Goal: Task Accomplishment & Management: Use online tool/utility

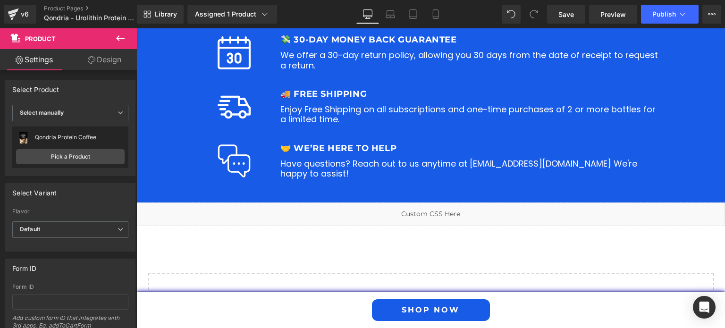
scroll to position [2291, 0]
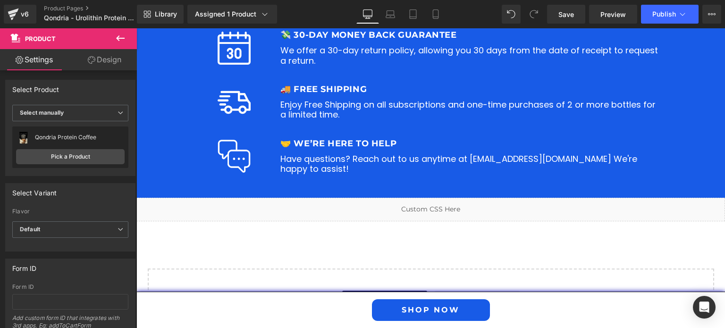
click at [436, 200] on link at bounding box center [438, 205] width 10 height 11
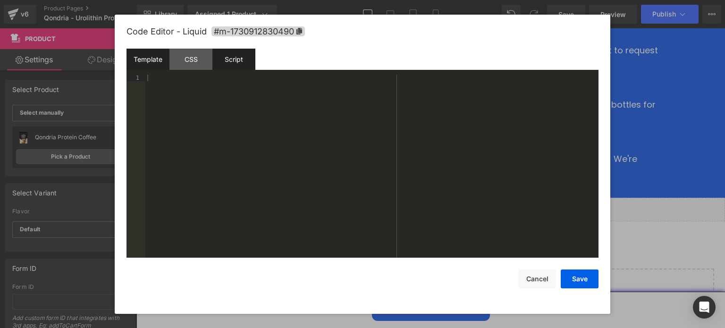
click at [239, 62] on div "Script" at bounding box center [234, 59] width 43 height 21
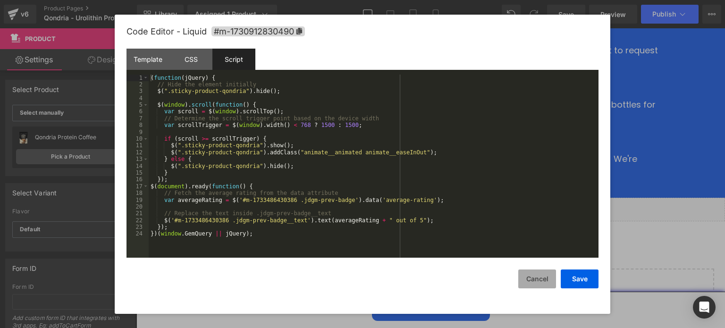
click at [544, 281] on button "Cancel" at bounding box center [538, 279] width 38 height 19
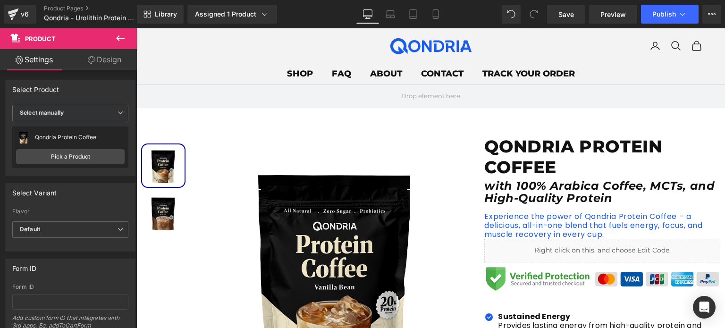
scroll to position [0, 0]
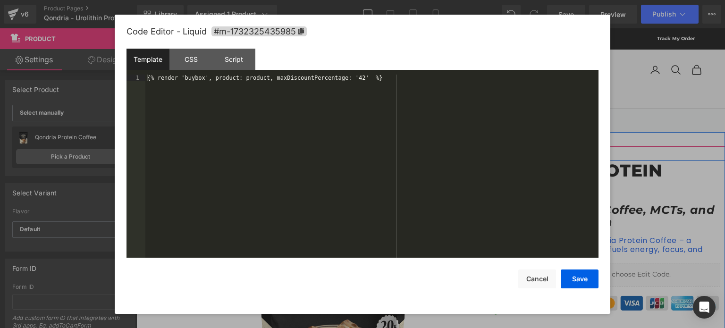
click at [611, 271] on icon at bounding box center [613, 270] width 5 height 5
click at [611, 271] on div at bounding box center [362, 164] width 725 height 328
click at [611, 271] on icon at bounding box center [613, 270] width 5 height 5
click at [238, 68] on div "Script" at bounding box center [234, 59] width 43 height 21
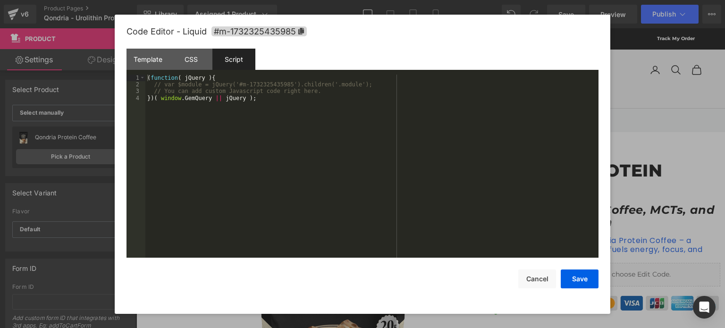
click at [238, 68] on div "Script" at bounding box center [234, 59] width 43 height 21
click at [192, 65] on div "CSS" at bounding box center [191, 59] width 43 height 21
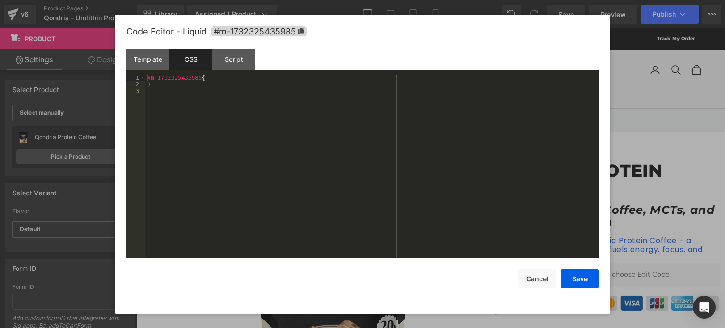
click at [192, 65] on div "CSS" at bounding box center [191, 59] width 43 height 21
click at [154, 62] on div "Template" at bounding box center [148, 59] width 43 height 21
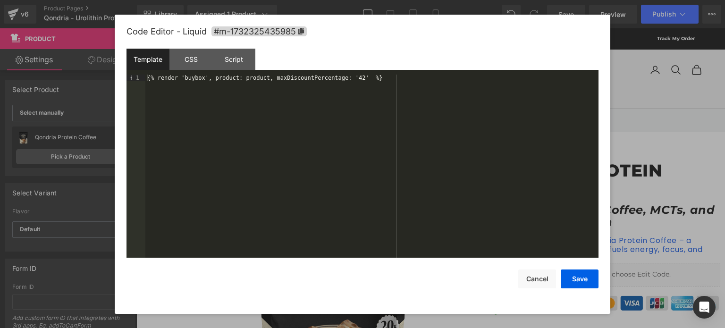
click at [154, 62] on div "Template" at bounding box center [148, 59] width 43 height 21
click at [537, 279] on button "Cancel" at bounding box center [538, 279] width 38 height 19
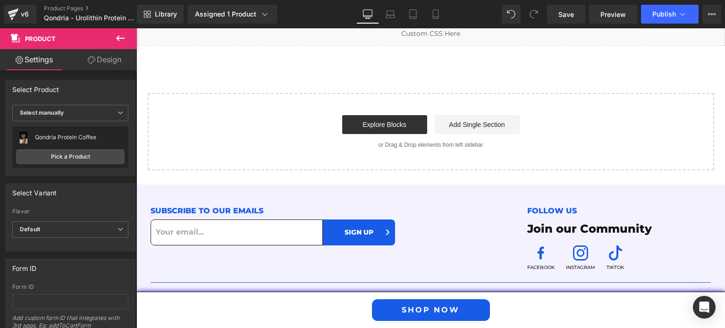
scroll to position [2417, 0]
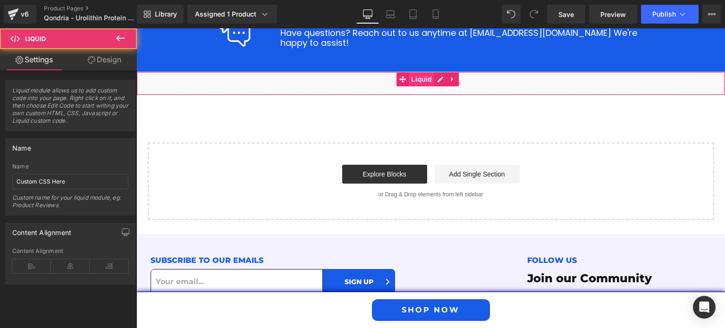
click at [433, 77] on div "Liquid" at bounding box center [430, 84] width 589 height 24
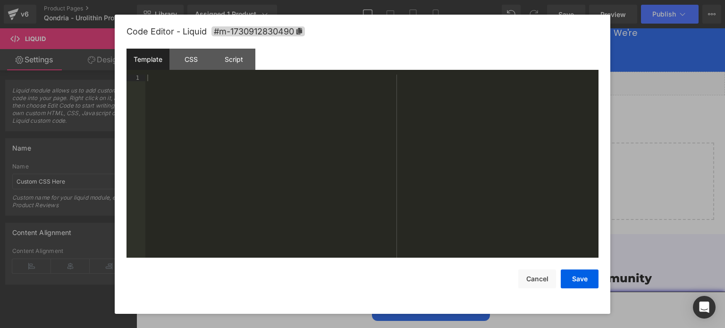
click at [438, 77] on icon at bounding box center [437, 80] width 5 height 6
click at [196, 64] on div "CSS" at bounding box center [191, 59] width 43 height 21
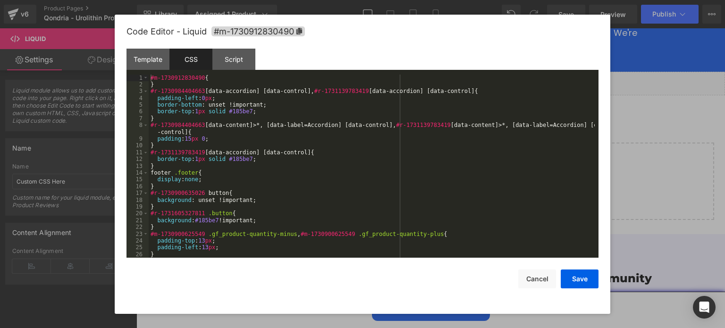
scroll to position [68, 0]
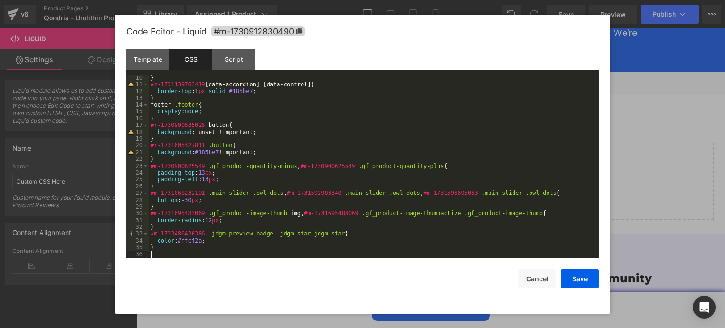
click at [179, 254] on div "} #r-1731139783419 [ data-accordion ] [ data-control ] { border-top : 1 px soli…" at bounding box center [372, 173] width 446 height 197
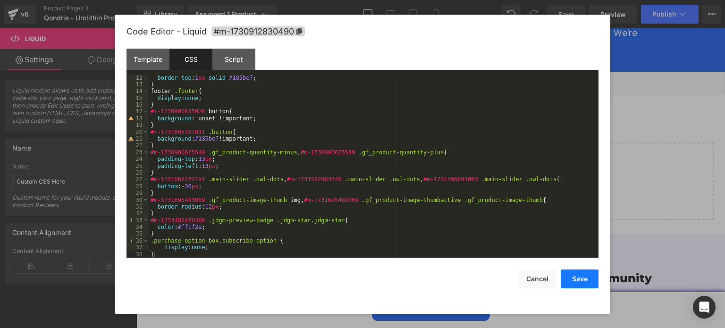
click at [571, 272] on button "Save" at bounding box center [580, 279] width 38 height 19
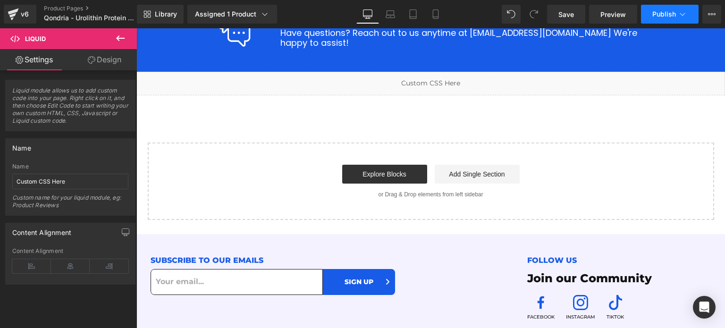
click at [657, 19] on button "Publish" at bounding box center [670, 14] width 58 height 19
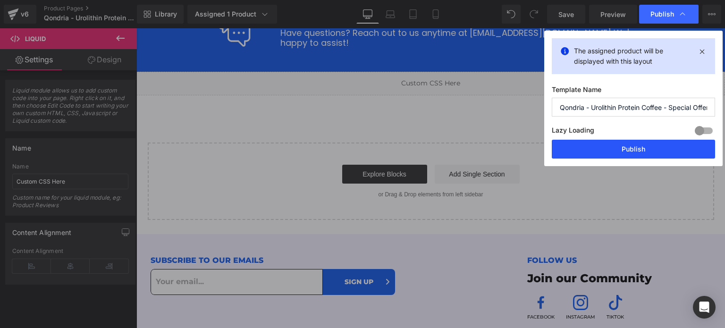
click at [640, 148] on button "Publish" at bounding box center [633, 149] width 163 height 19
